Goal: Task Accomplishment & Management: Manage account settings

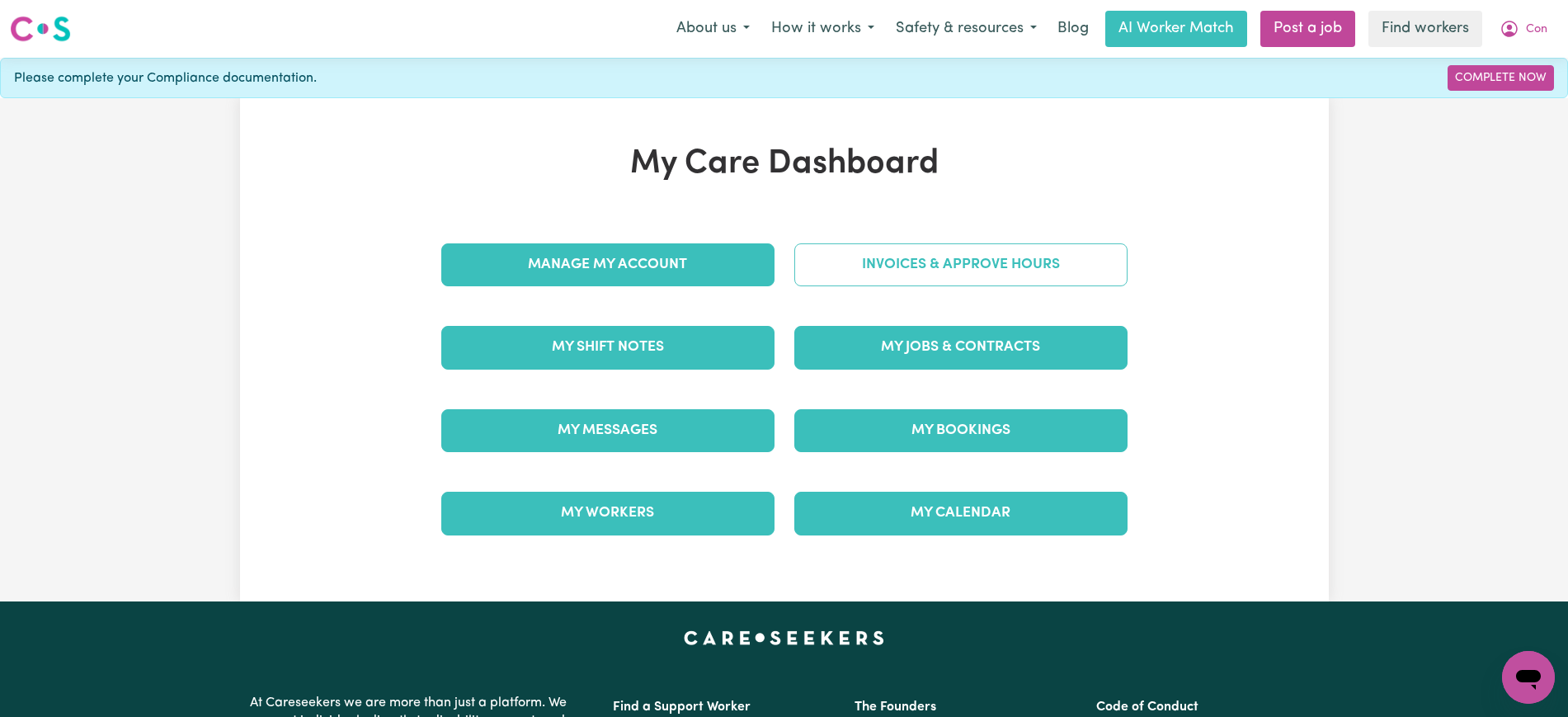
click at [853, 226] on div "Invoices & Approve Hours" at bounding box center [960, 264] width 353 height 82
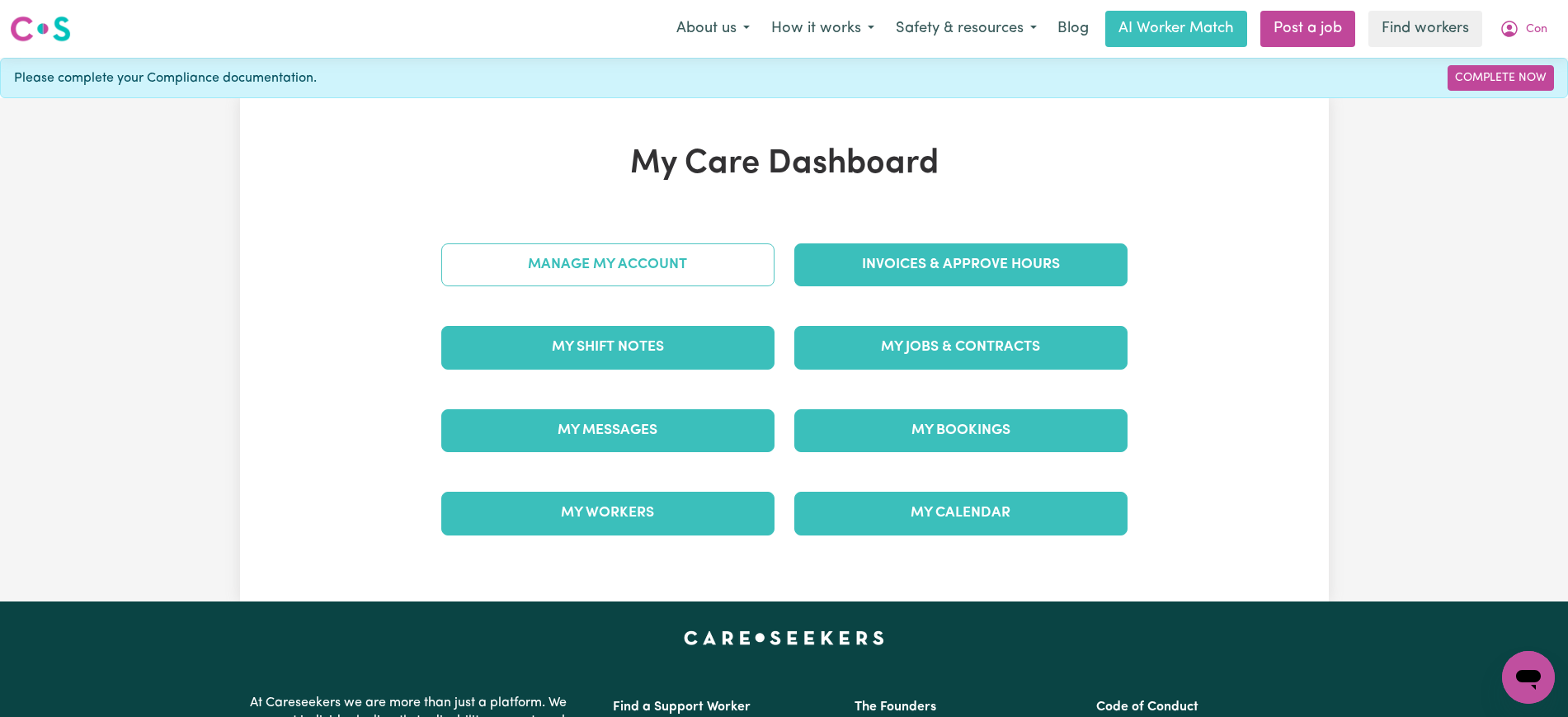
click at [667, 270] on link "Manage My Account" at bounding box center [608, 264] width 333 height 42
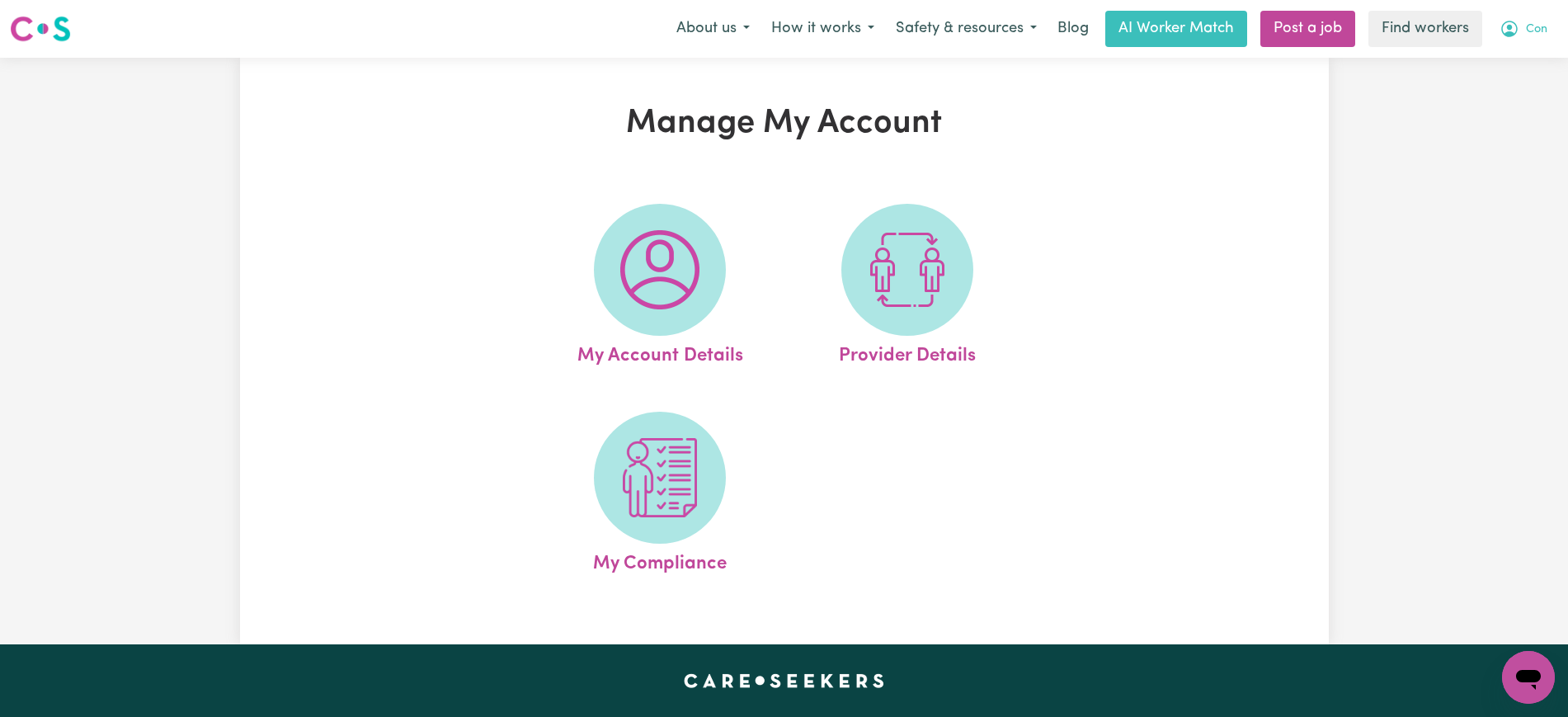
click at [1504, 30] on icon "My Account" at bounding box center [1509, 28] width 20 height 20
click at [1496, 62] on link "My Dashboard" at bounding box center [1492, 64] width 130 height 31
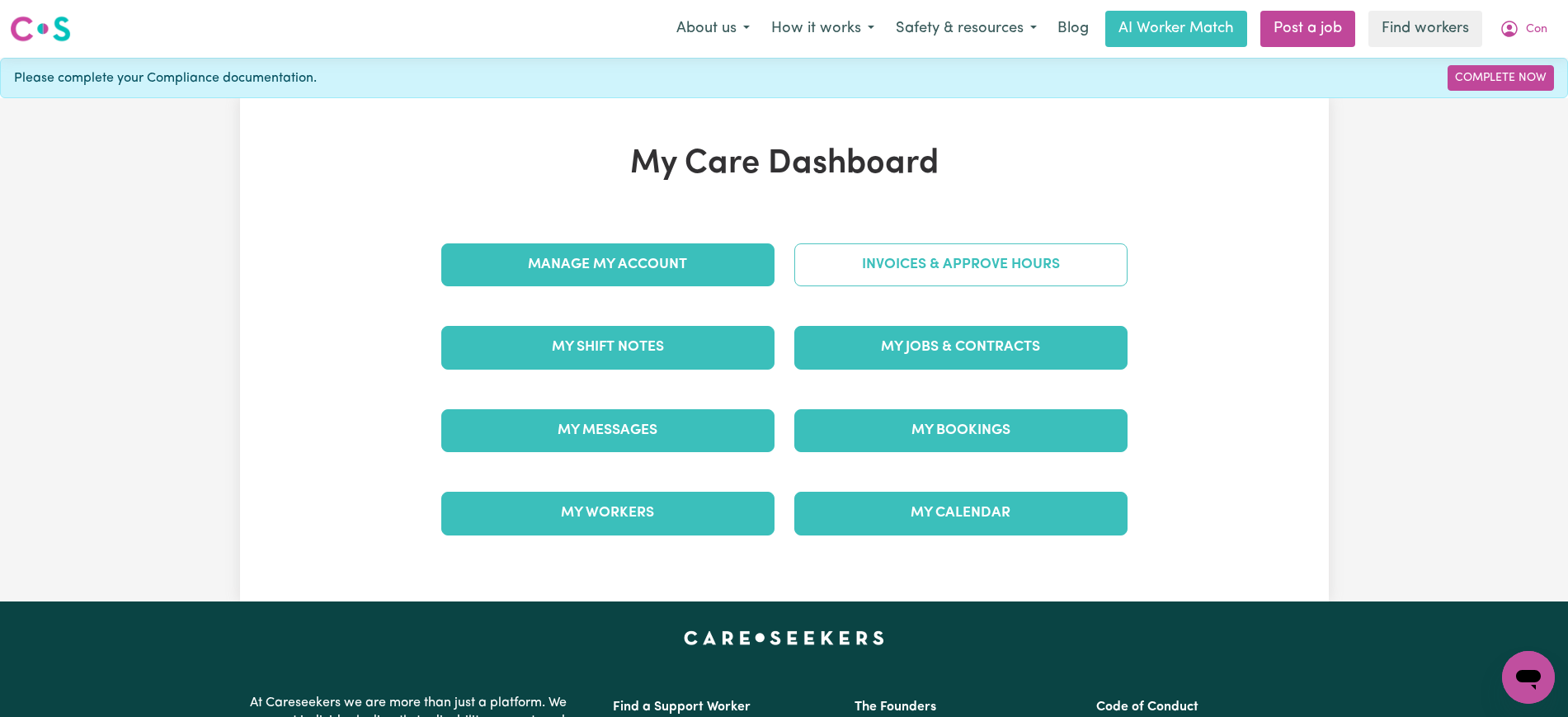
click at [994, 269] on link "Invoices & Approve Hours" at bounding box center [960, 264] width 333 height 42
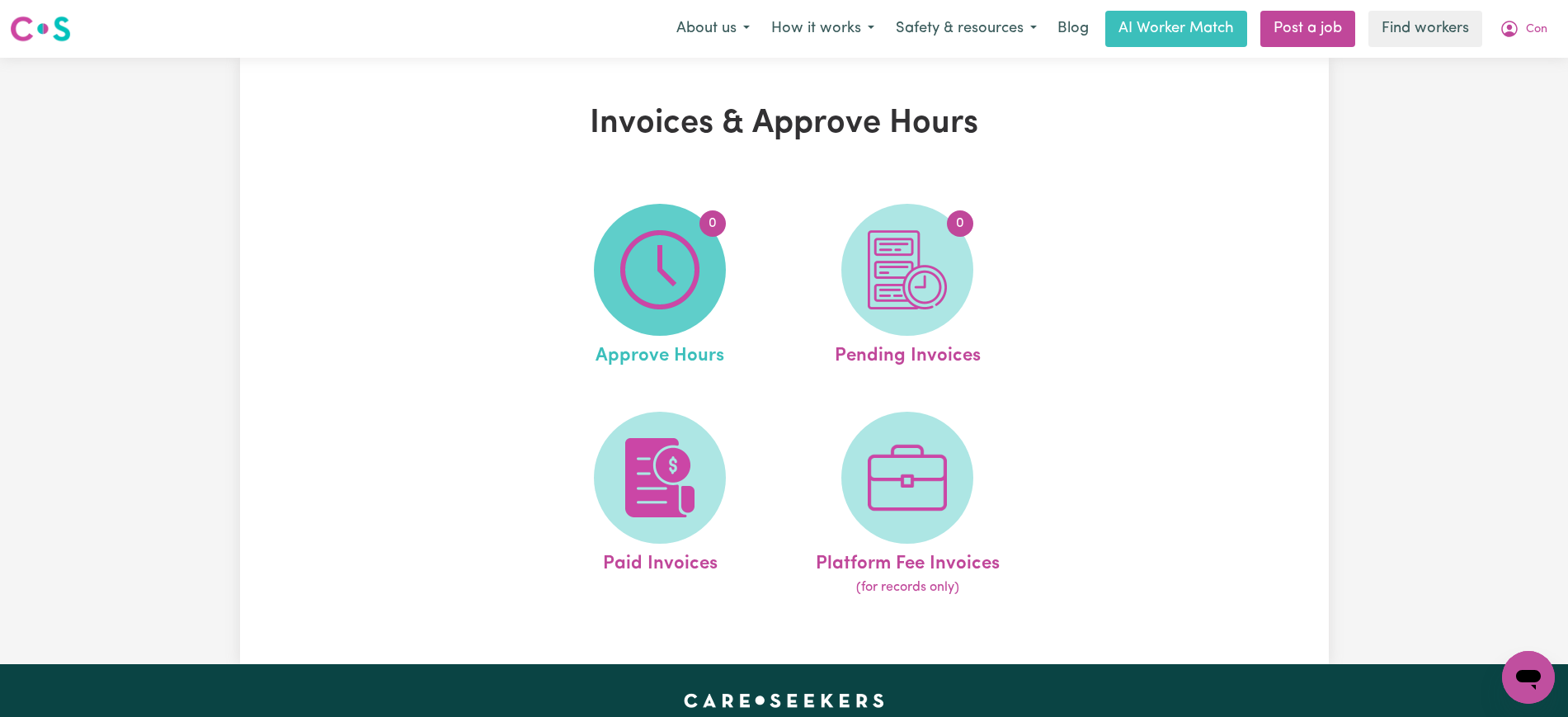
click at [674, 272] on img at bounding box center [659, 270] width 79 height 79
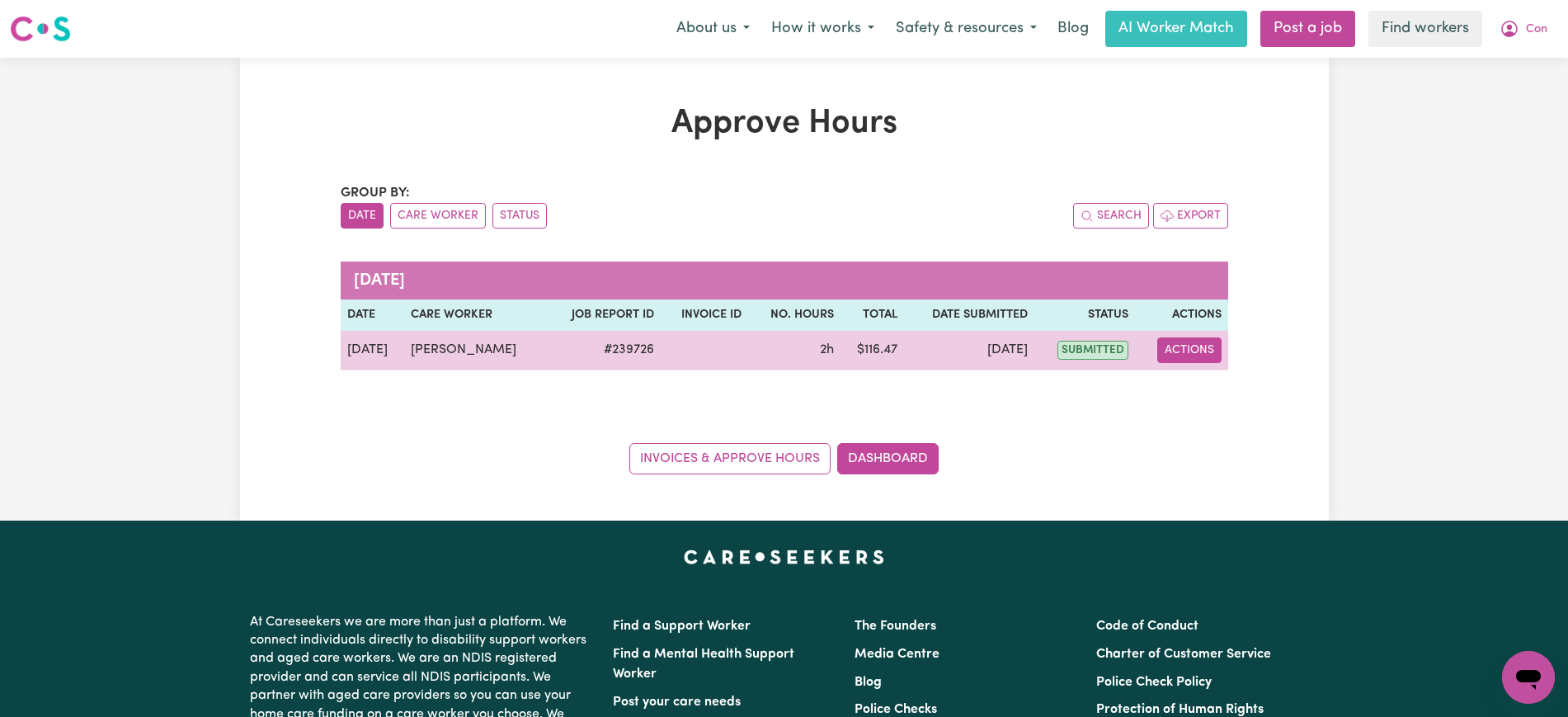
click at [1181, 343] on button "Actions" at bounding box center [1189, 349] width 64 height 25
click at [1218, 381] on link "View Job Report" at bounding box center [1229, 388] width 141 height 33
select select "pm"
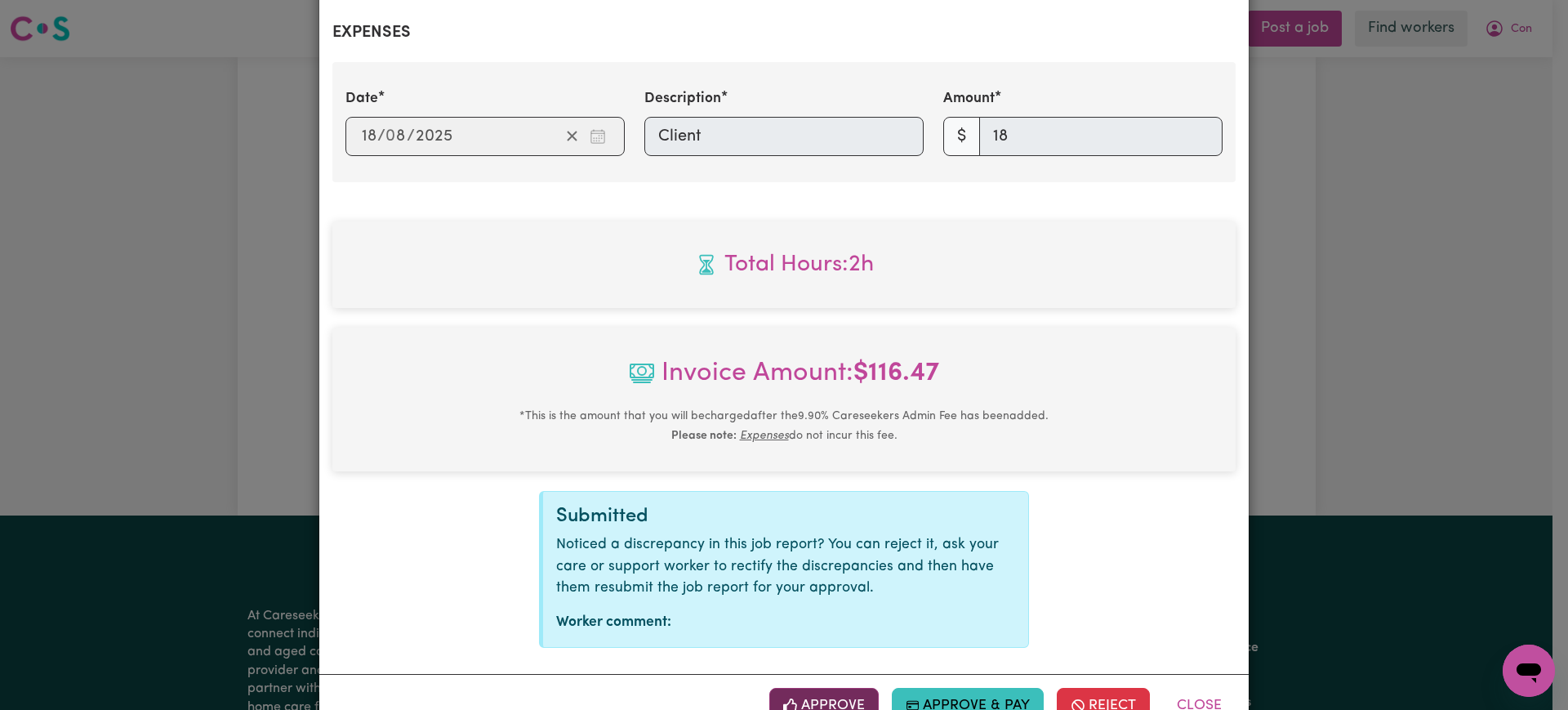
scroll to position [650, 0]
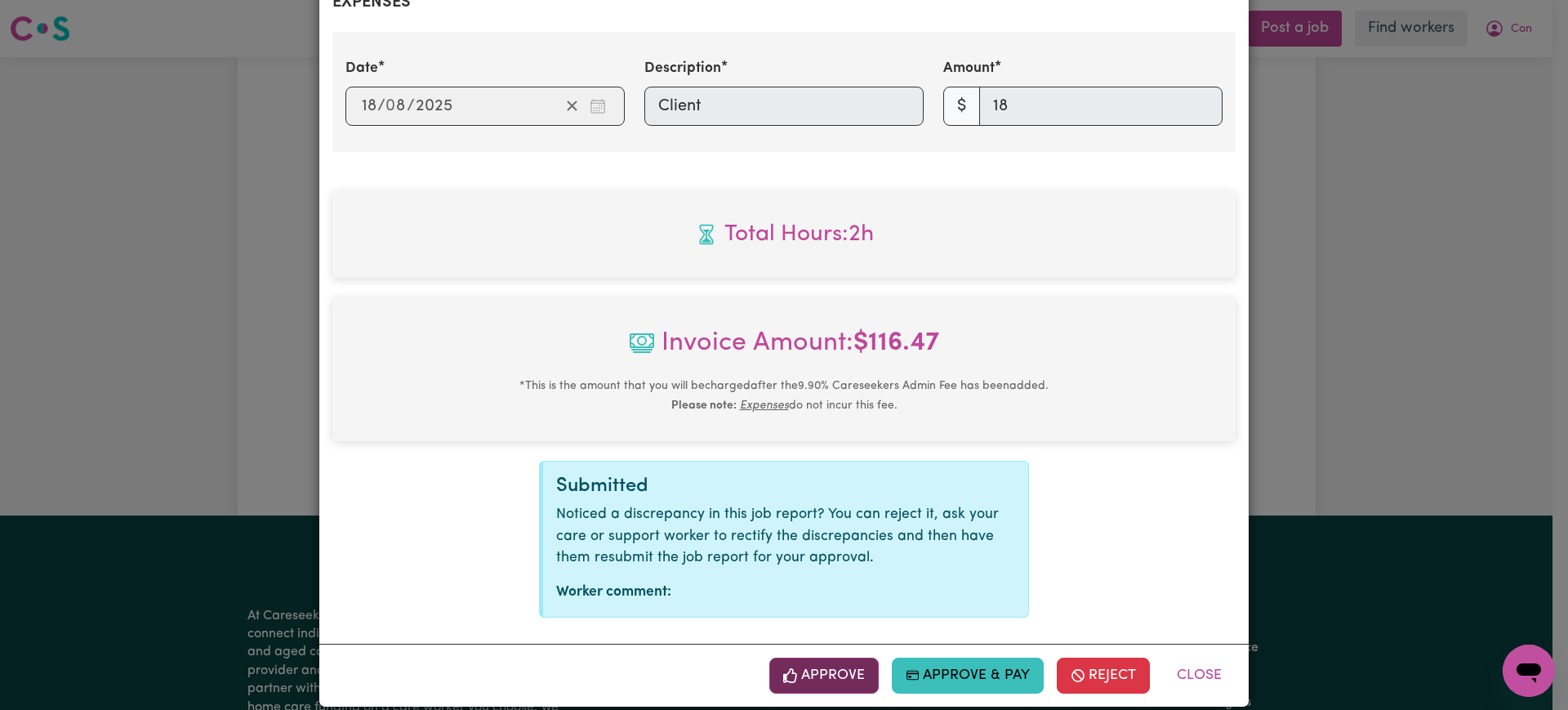
click at [819, 663] on button "Approve" at bounding box center [823, 675] width 109 height 36
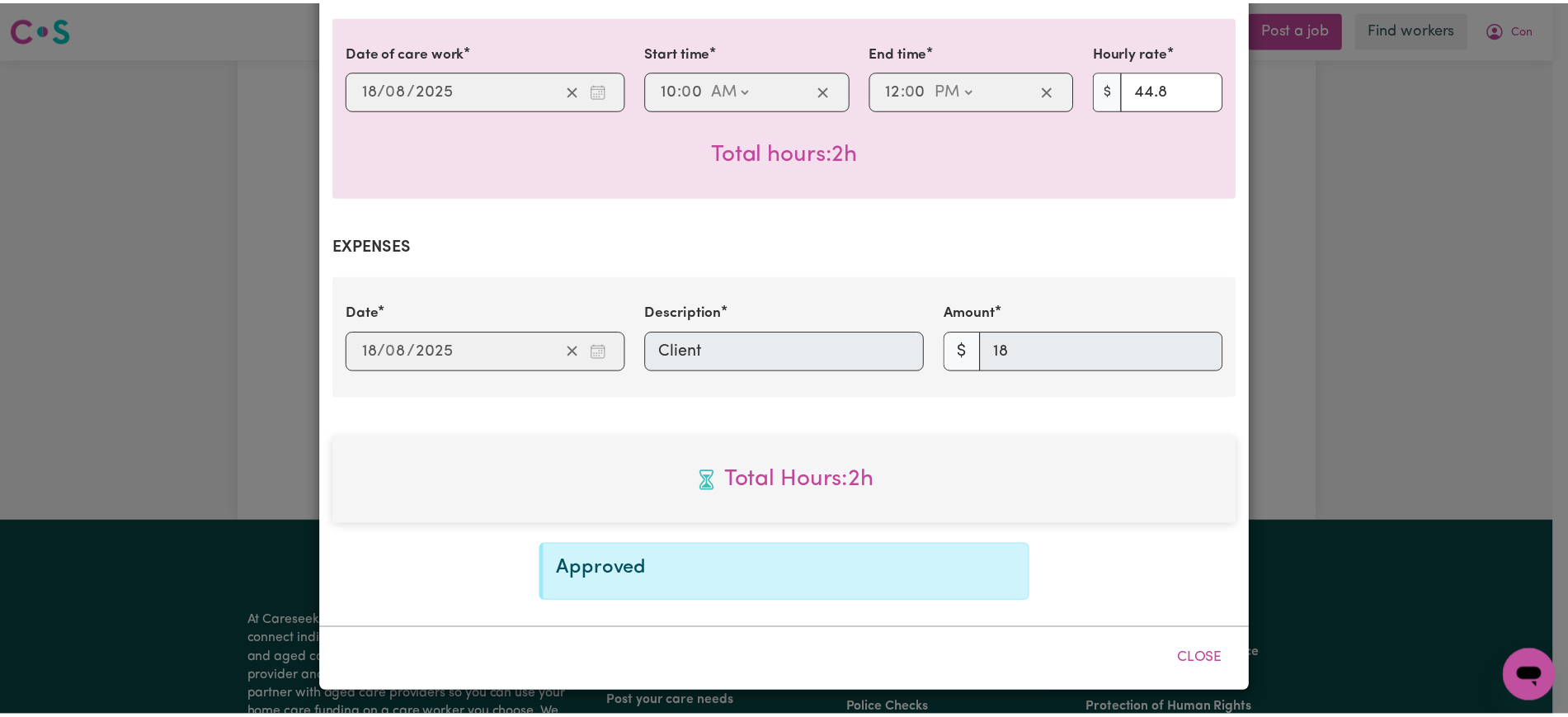
scroll to position [390, 0]
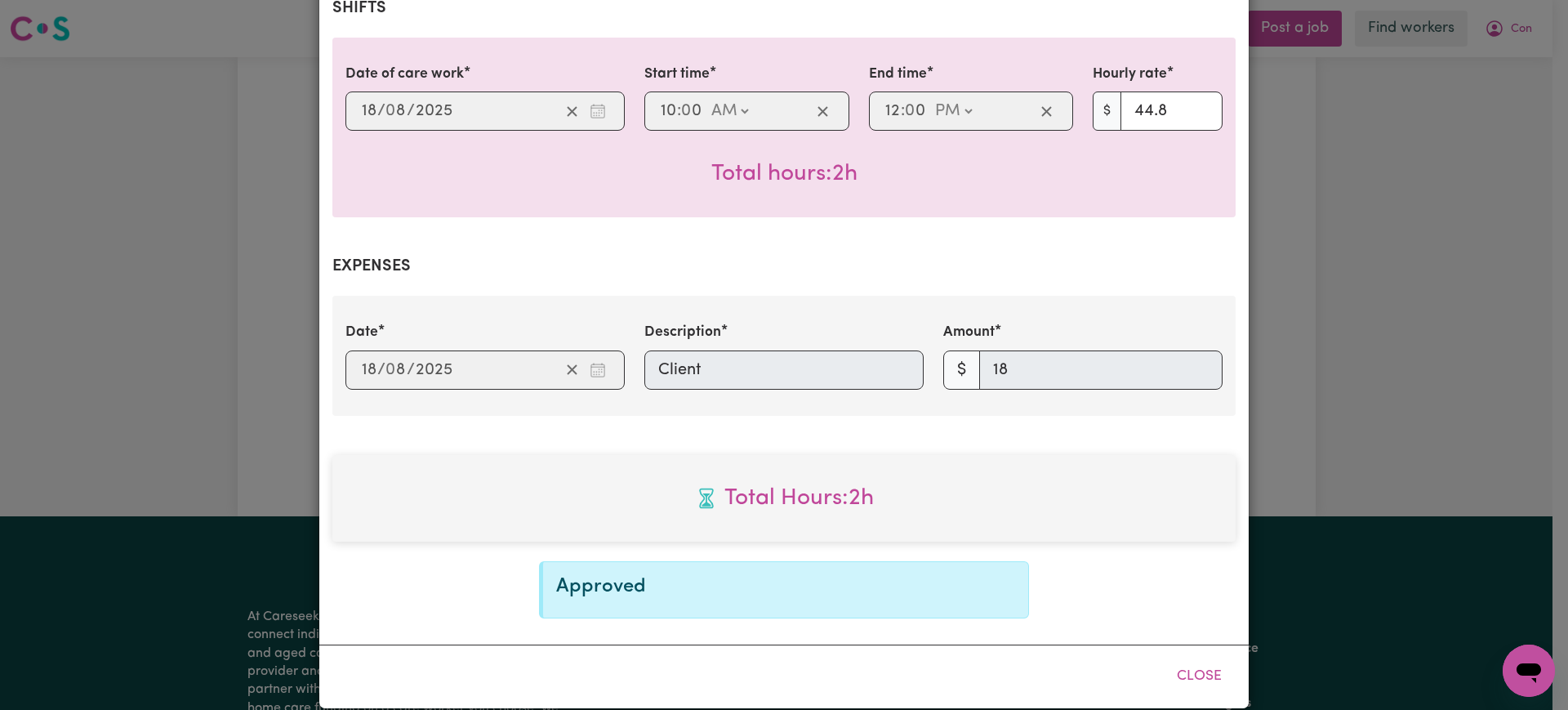
click at [1470, 101] on div "Job Report # 239726 - [PERSON_NAME] Summary Job report # 239726 Client name: Co…" at bounding box center [784, 355] width 1568 height 710
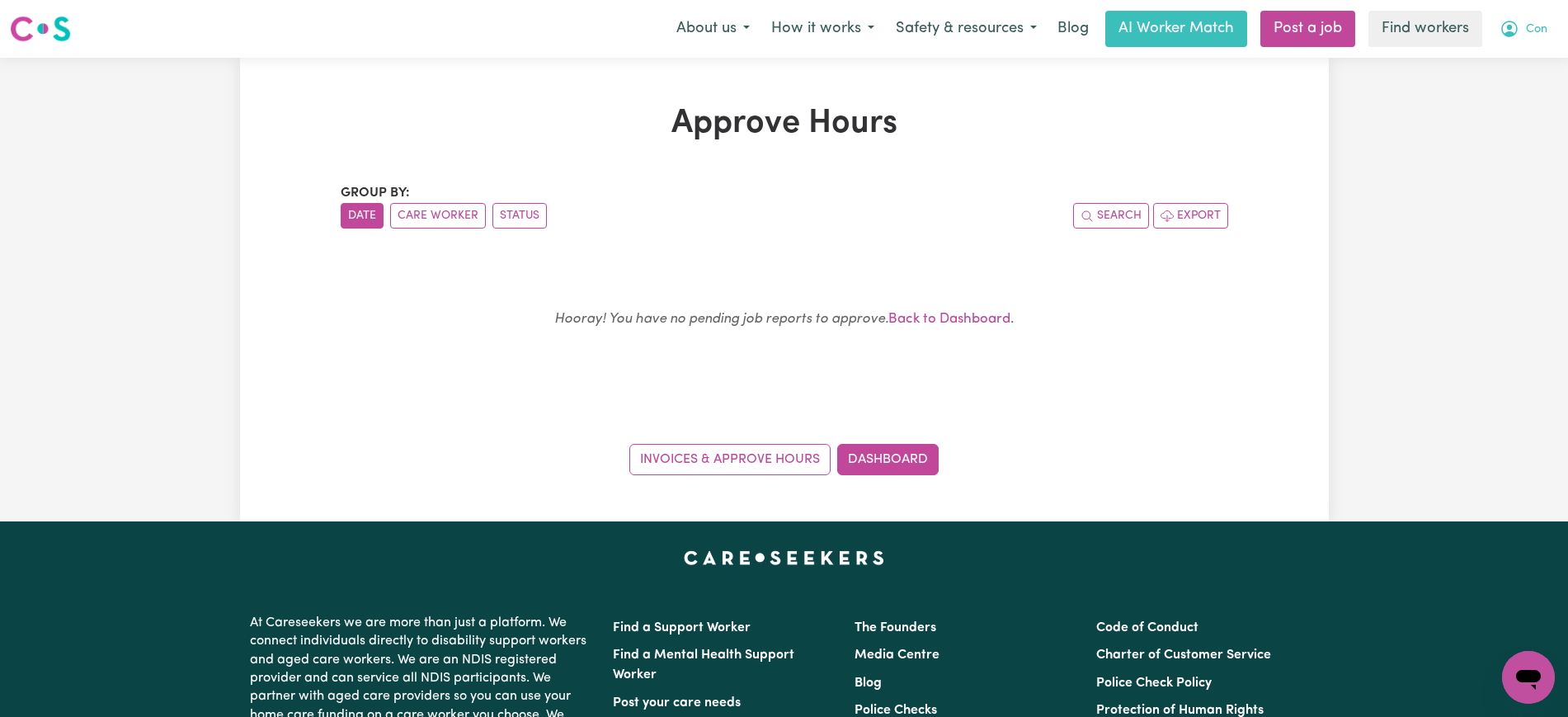
click at [1514, 29] on icon "My Account" at bounding box center [1509, 28] width 20 height 20
click at [1496, 95] on link "Logout" at bounding box center [1492, 94] width 130 height 31
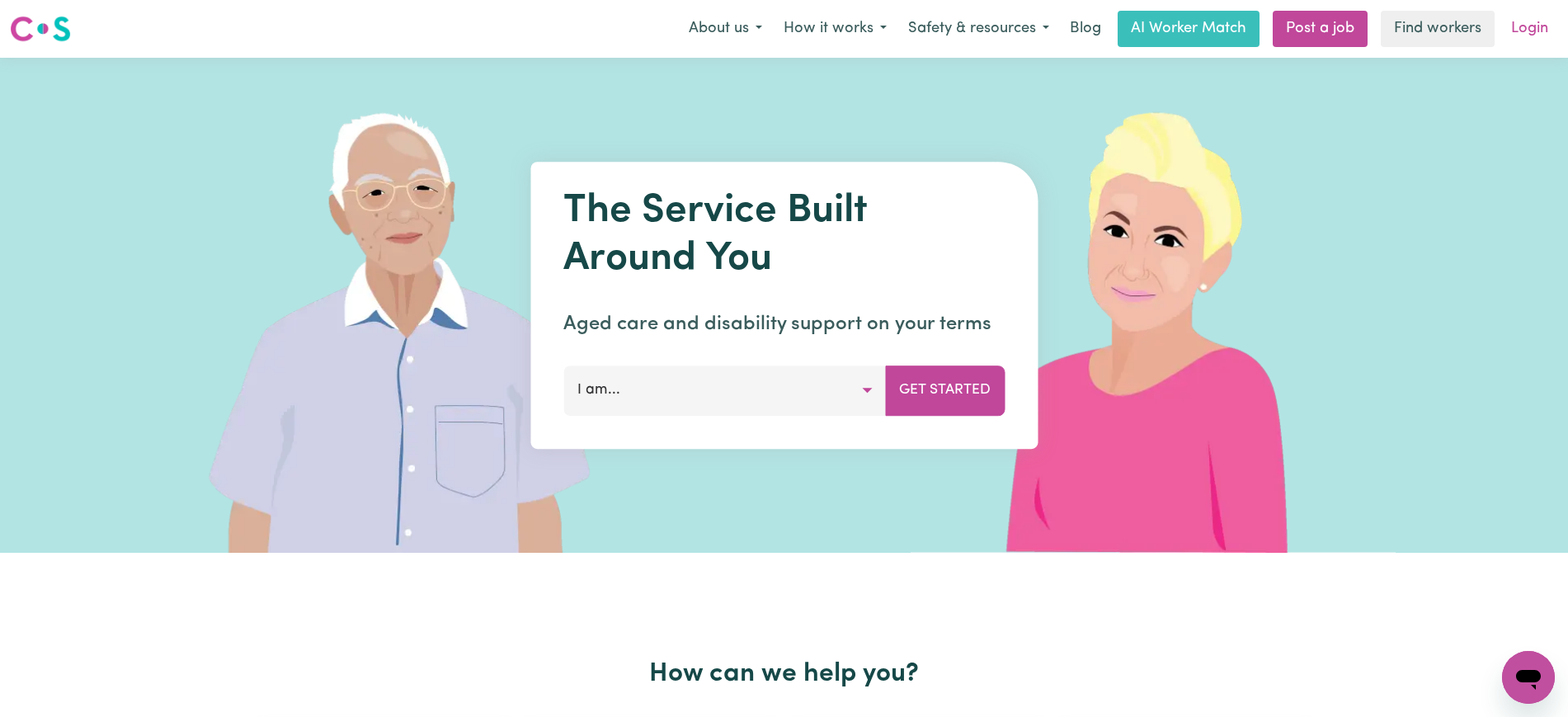
click at [1527, 25] on link "Login" at bounding box center [1529, 28] width 57 height 36
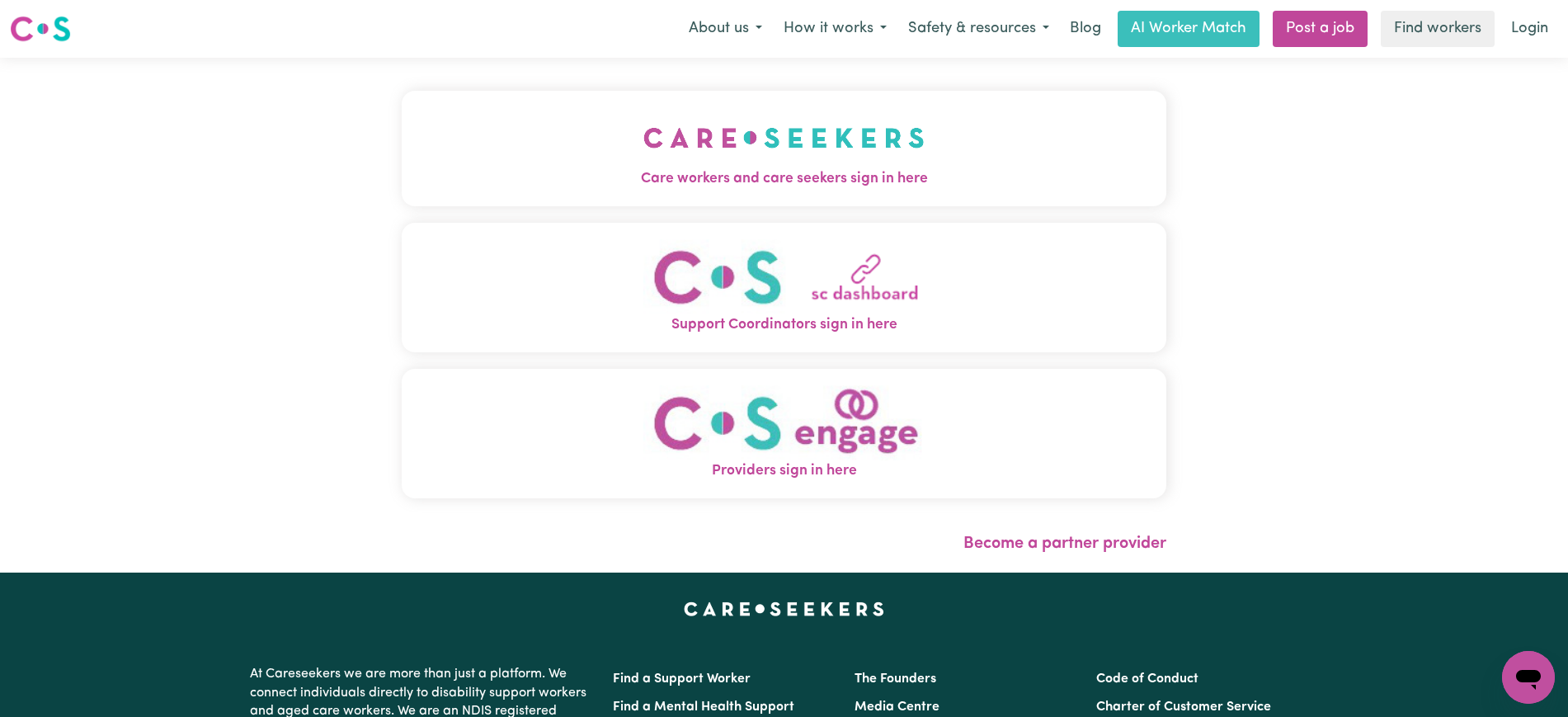
click at [747, 151] on img "Care workers and care seekers sign in here" at bounding box center [784, 138] width 281 height 61
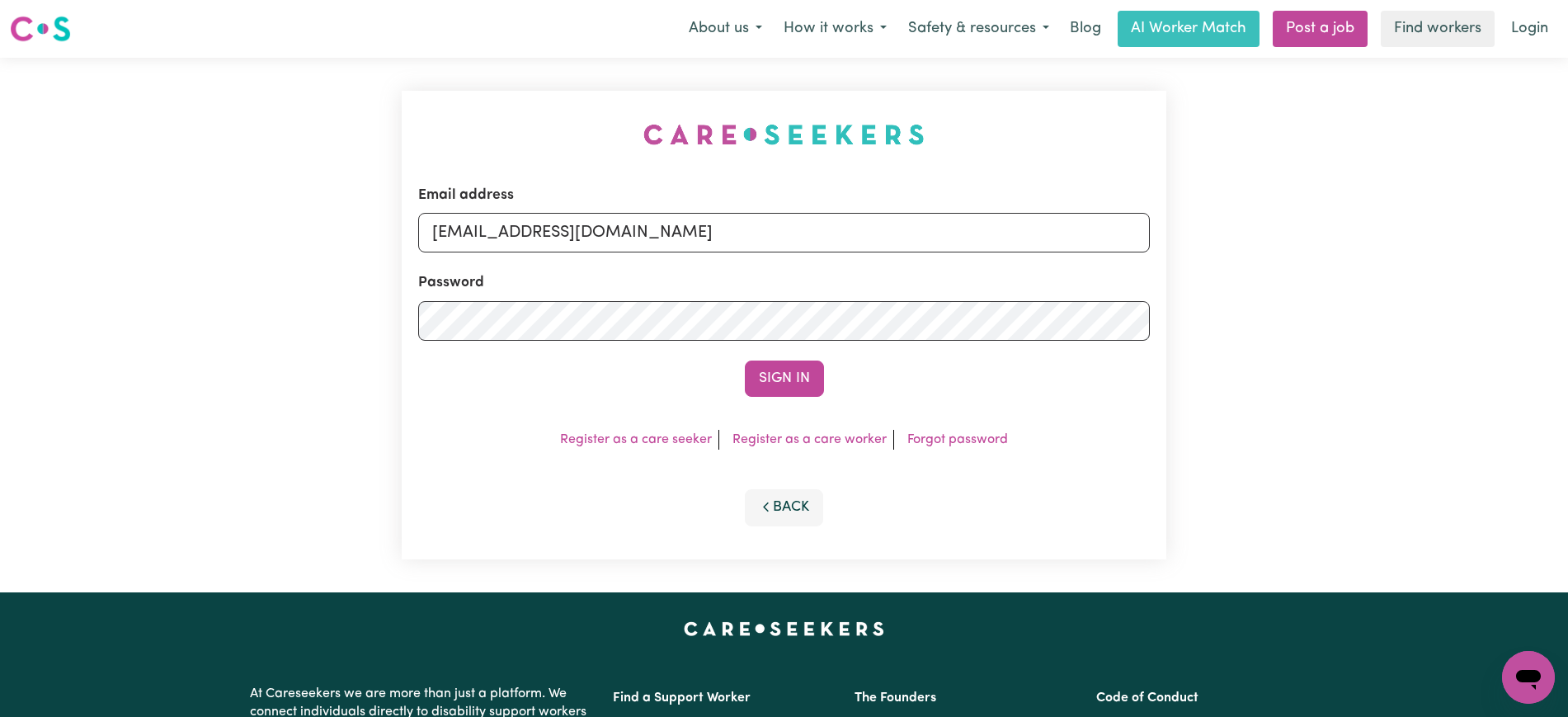
click at [493, 112] on div "Email address [EMAIL_ADDRESS][DOMAIN_NAME] Password Sign In Register as a care …" at bounding box center [783, 325] width 784 height 534
drag, startPoint x: 514, startPoint y: 232, endPoint x: 1127, endPoint y: 232, distance: 613.0
click at [1149, 236] on input "[EMAIL_ADDRESS][DOMAIN_NAME]" at bounding box center [783, 233] width 731 height 40
paste input "hristinecannonhill_HCS"
type input "[EMAIL_ADDRESS][DOMAIN_NAME]"
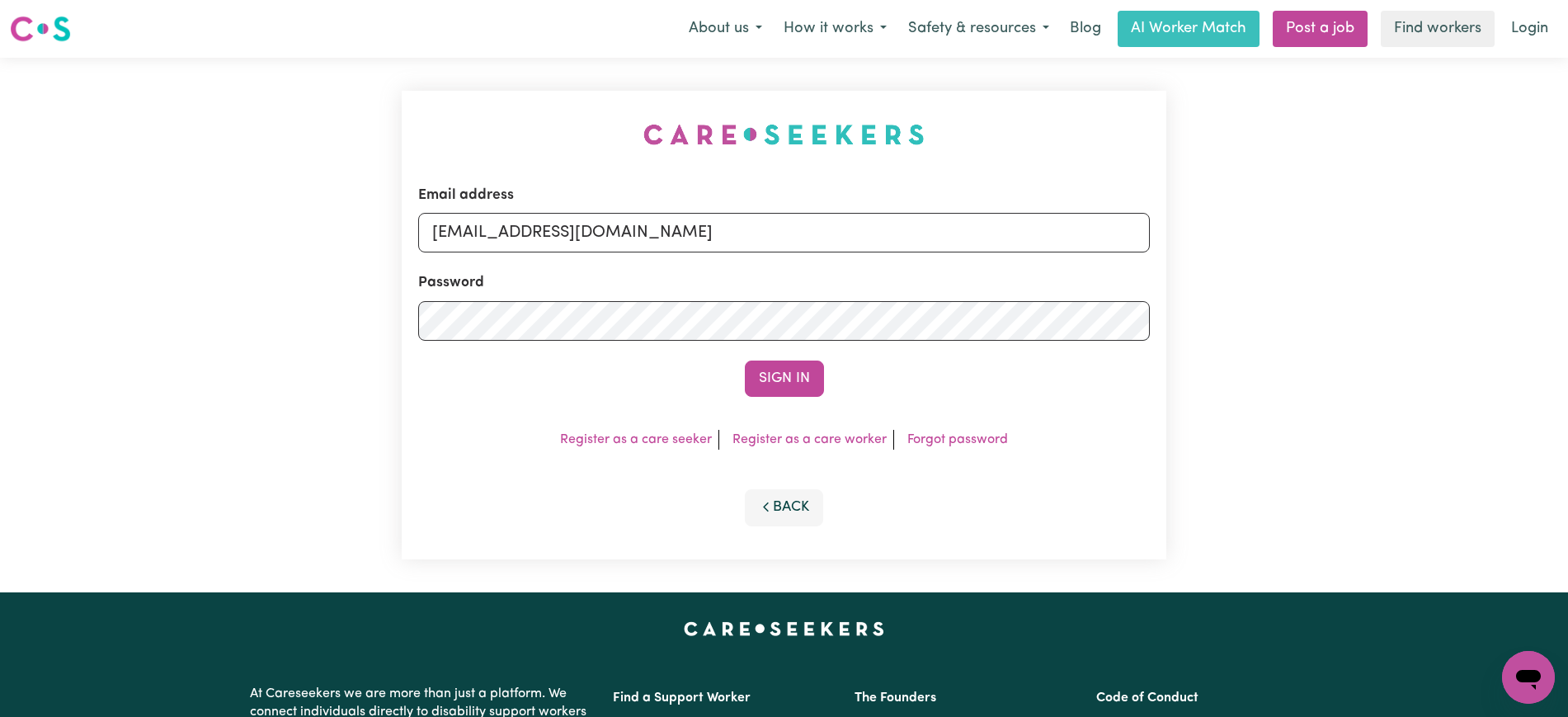
click at [989, 154] on div "Email address [EMAIL_ADDRESS][DOMAIN_NAME] Password Sign In Register as a care …" at bounding box center [784, 325] width 764 height 468
click at [788, 394] on button "Sign In" at bounding box center [784, 378] width 79 height 36
